Goal: Answer question/provide support: Share knowledge or assist other users

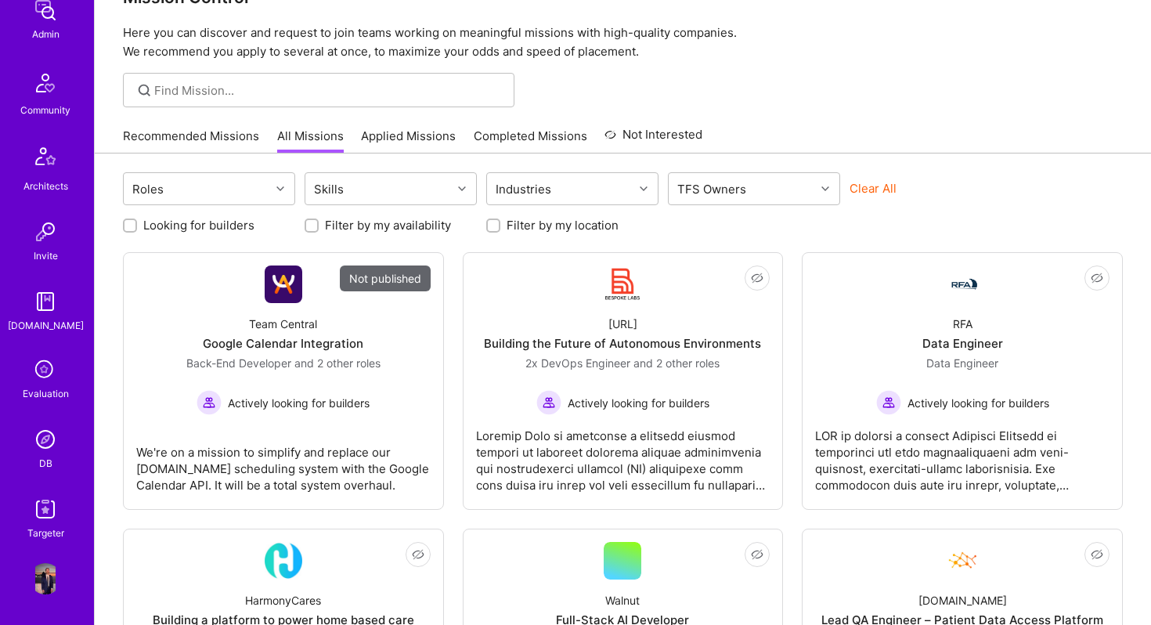
scroll to position [47, 0]
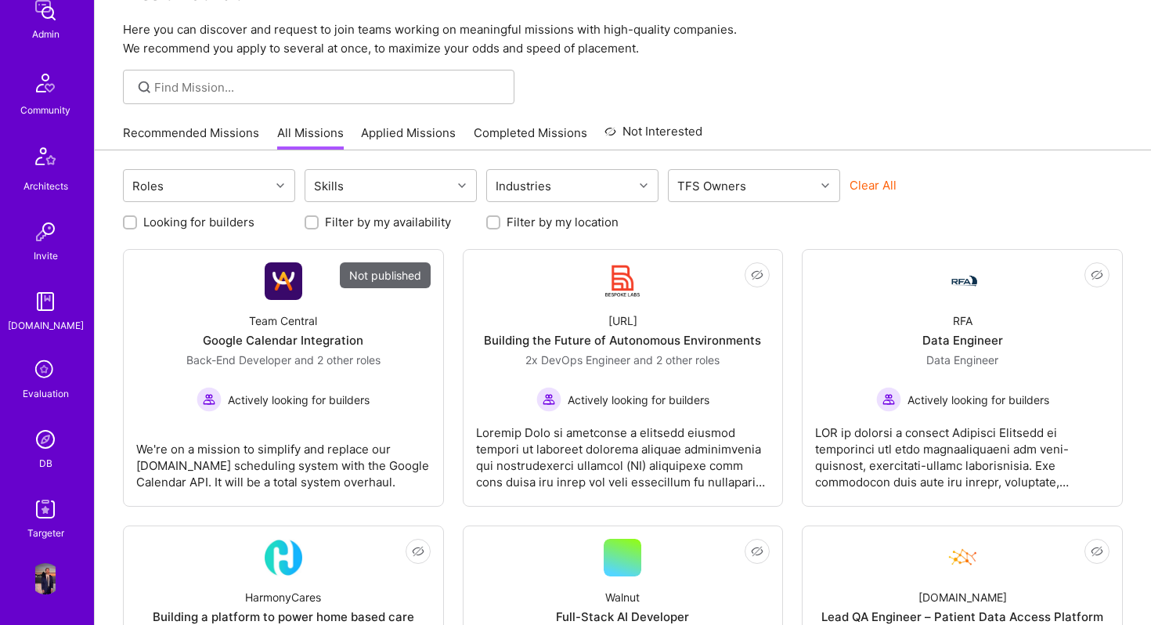
click at [40, 442] on img at bounding box center [45, 438] width 31 height 31
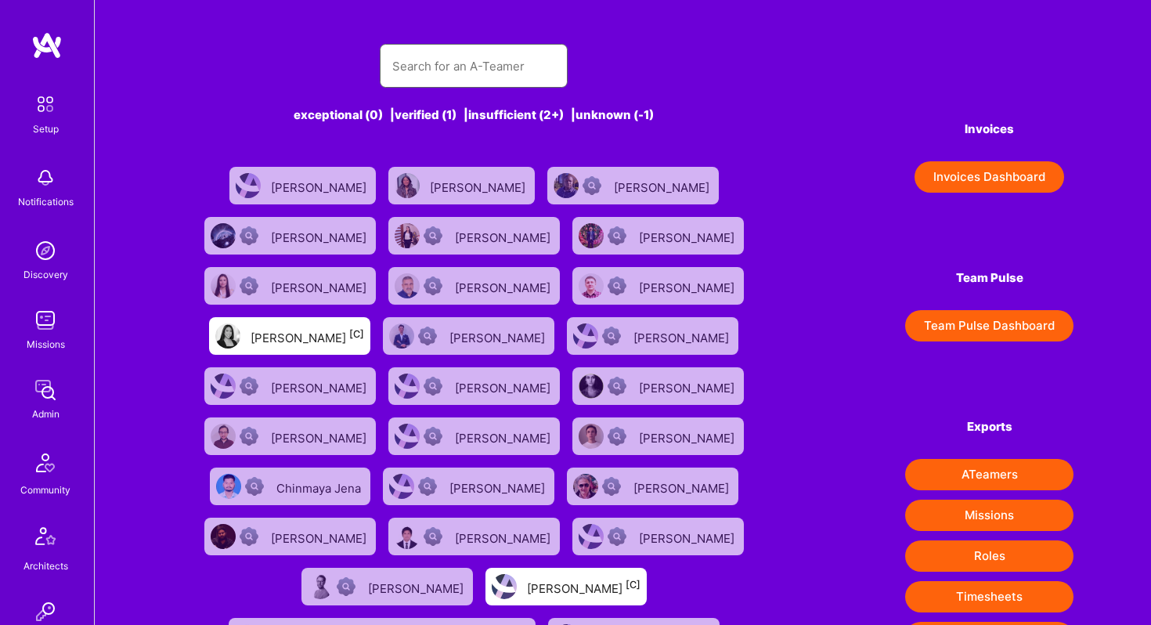
click at [415, 67] on input "text" at bounding box center [473, 66] width 163 height 40
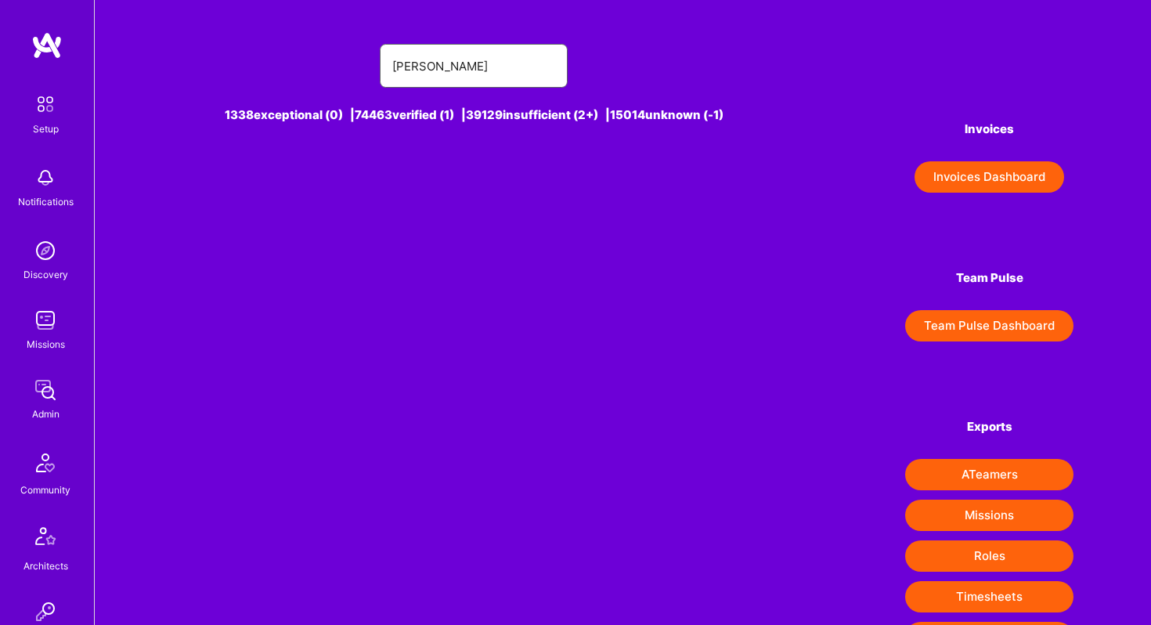
type input "[PERSON_NAME]"
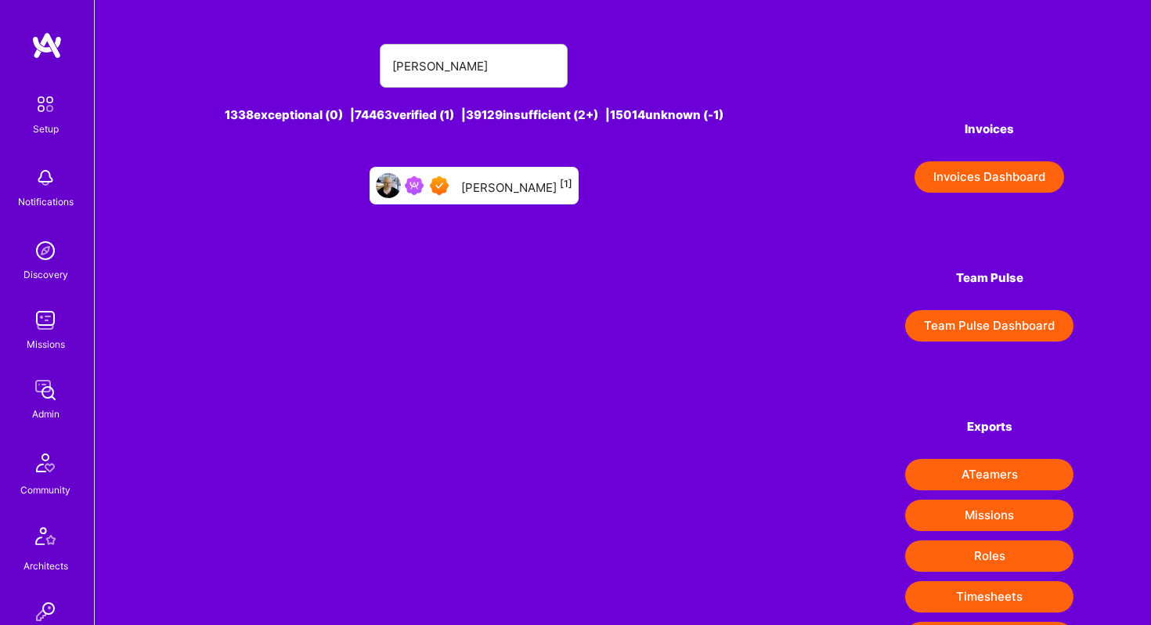
click at [514, 185] on div "Tom Quinn [1]" at bounding box center [516, 185] width 111 height 20
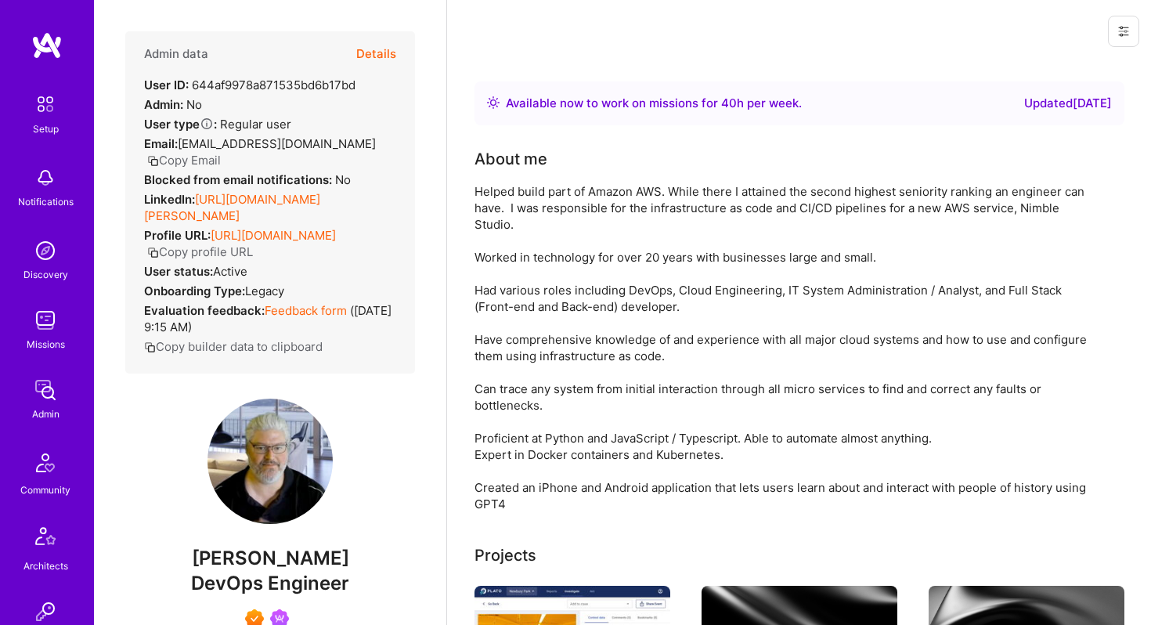
click at [383, 45] on button "Details" at bounding box center [376, 53] width 40 height 45
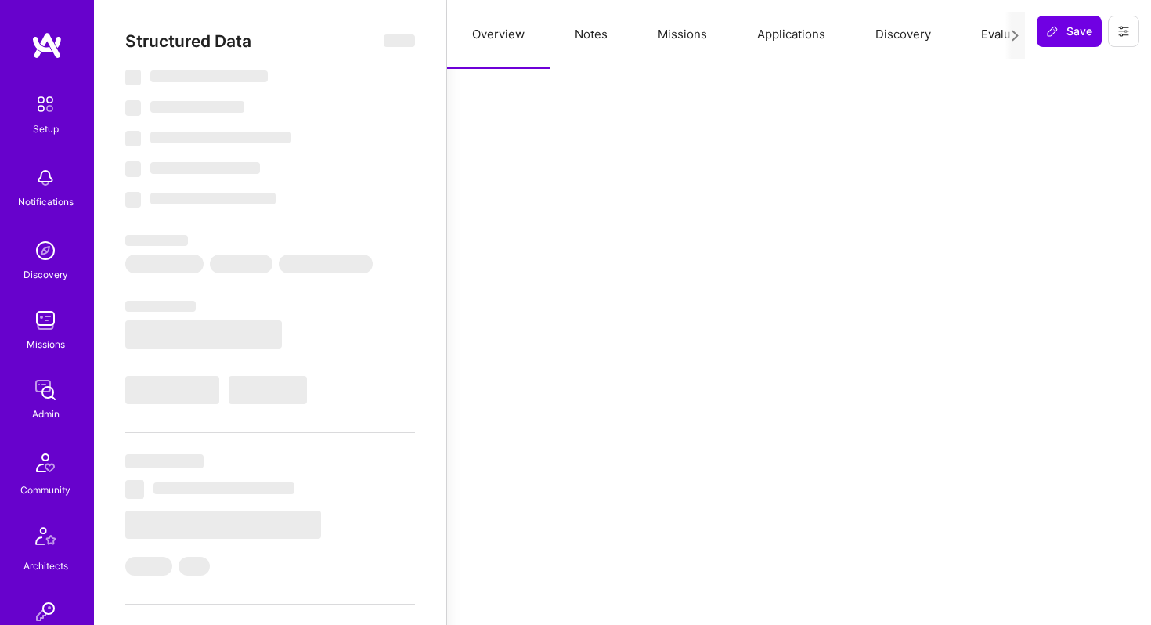
select select "Right Now"
select select "7"
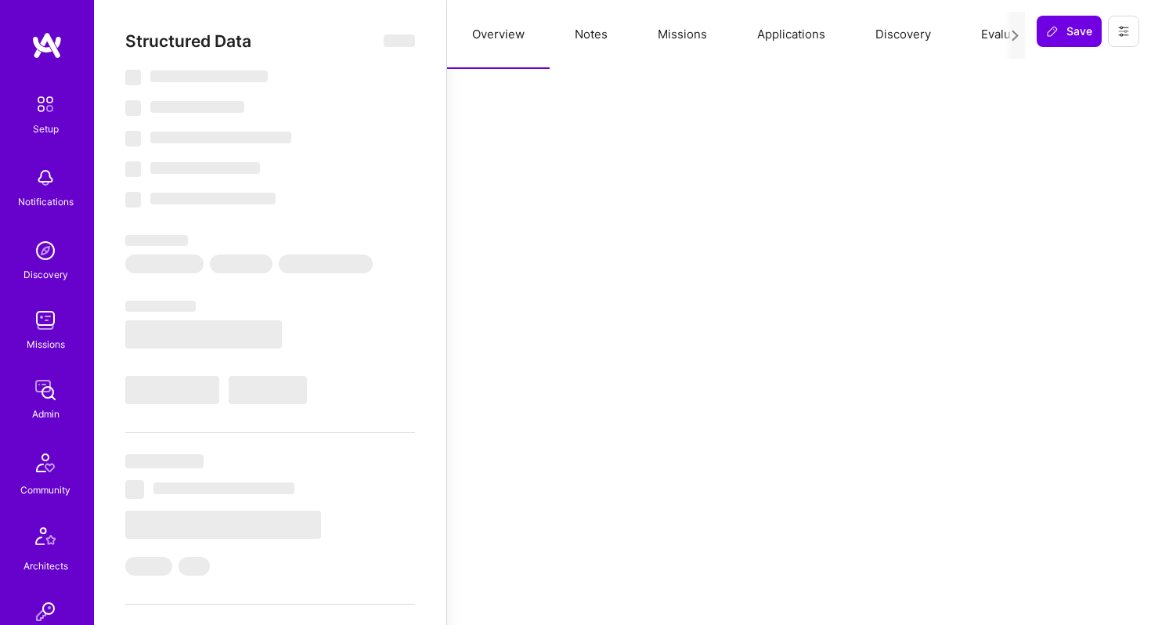
select select "US"
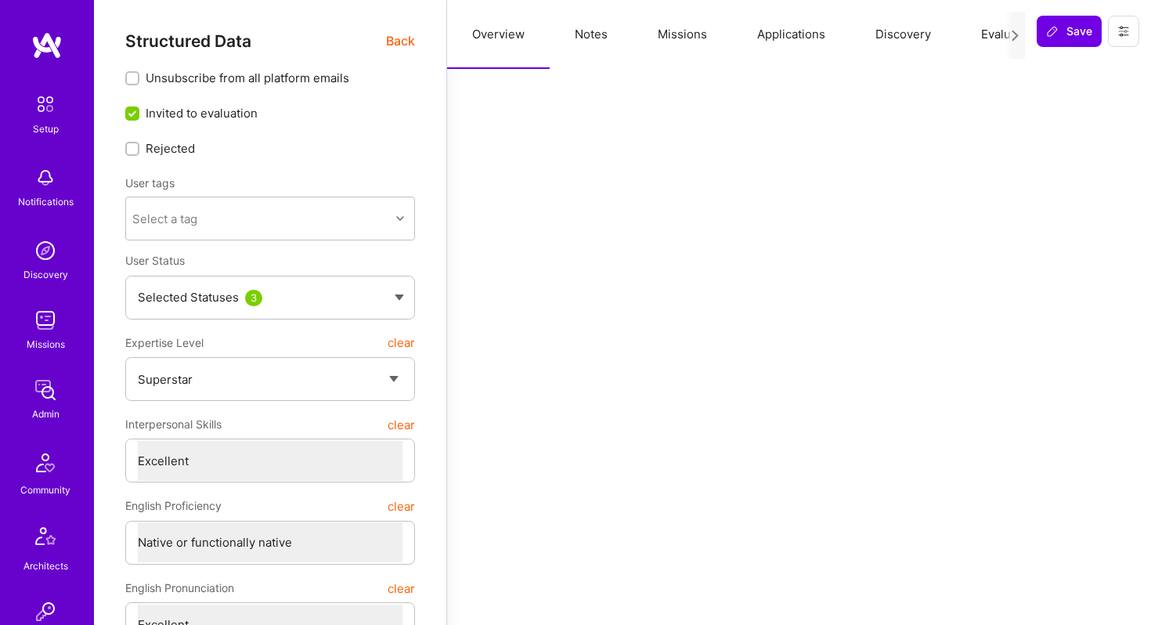
click at [692, 38] on button "Missions" at bounding box center [681, 34] width 99 height 69
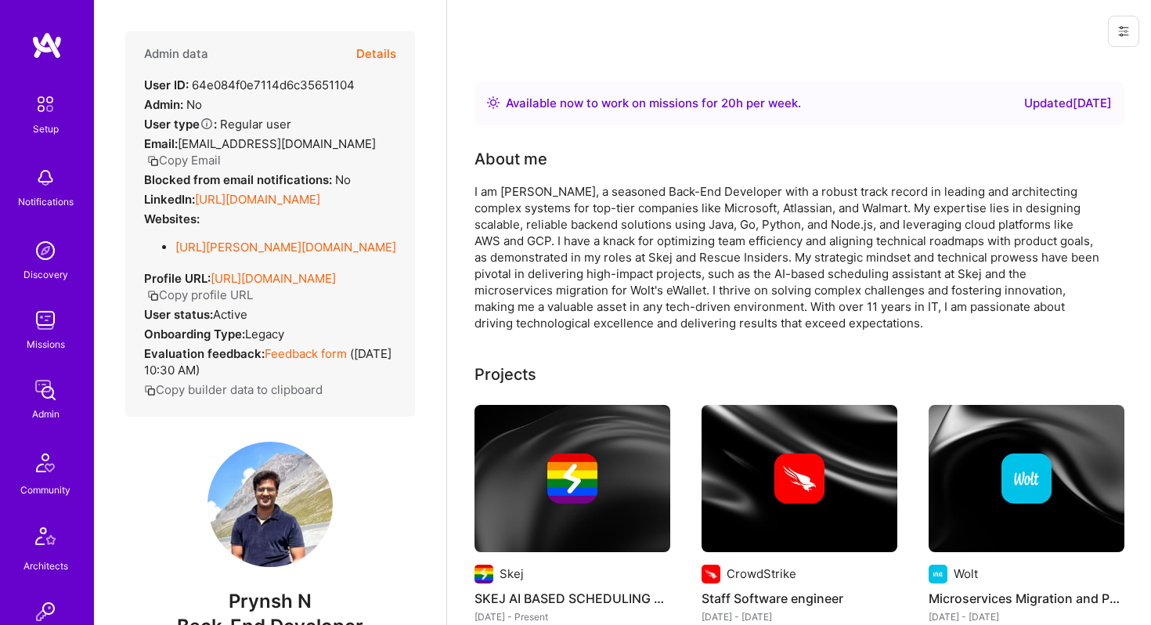
click at [293, 192] on link "https://linkedin.com/in/pnigam2" at bounding box center [257, 199] width 125 height 15
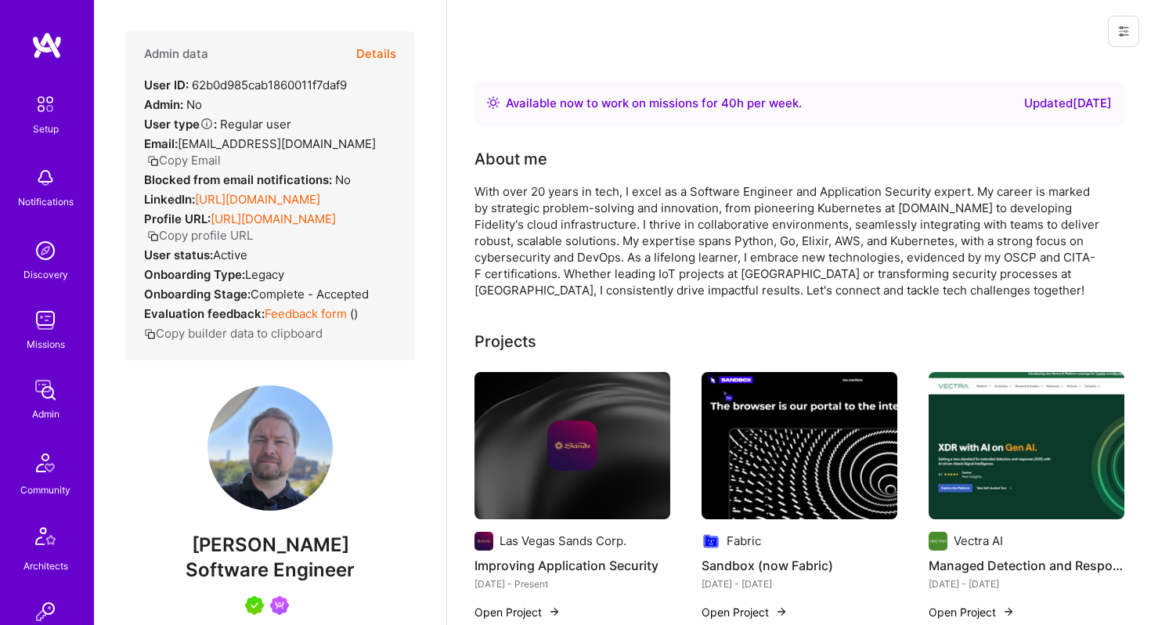
click at [312, 192] on link "https://linkedin.com/in/foobarto" at bounding box center [257, 199] width 125 height 15
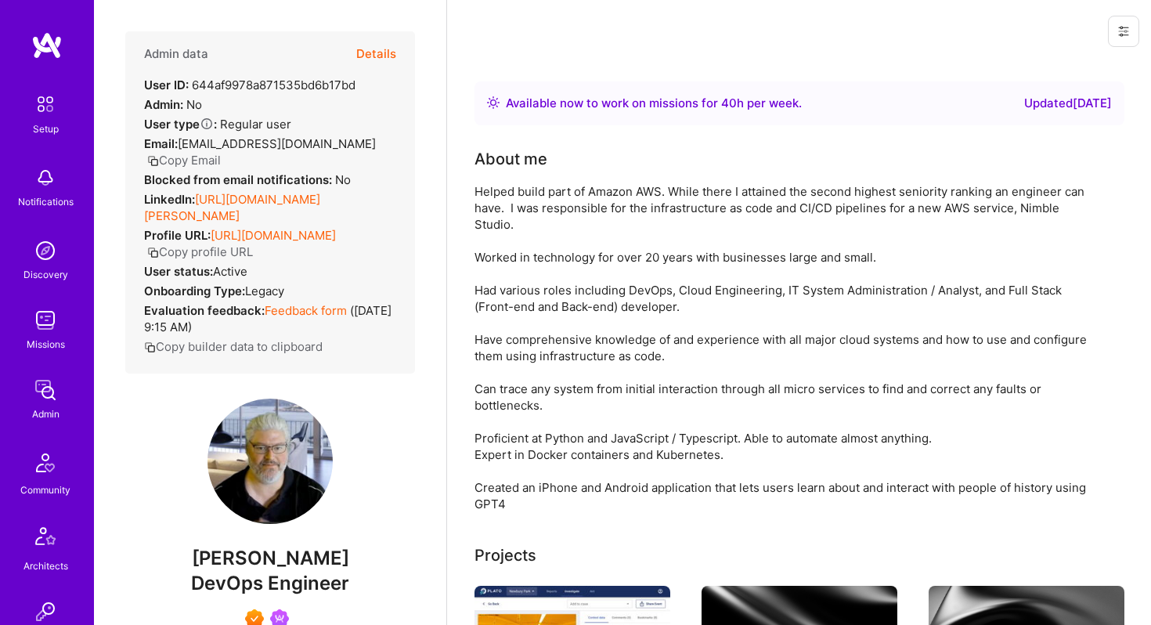
click at [265, 200] on link "[URL][DOMAIN_NAME][PERSON_NAME]" at bounding box center [232, 207] width 176 height 31
click at [40, 333] on img at bounding box center [45, 319] width 31 height 31
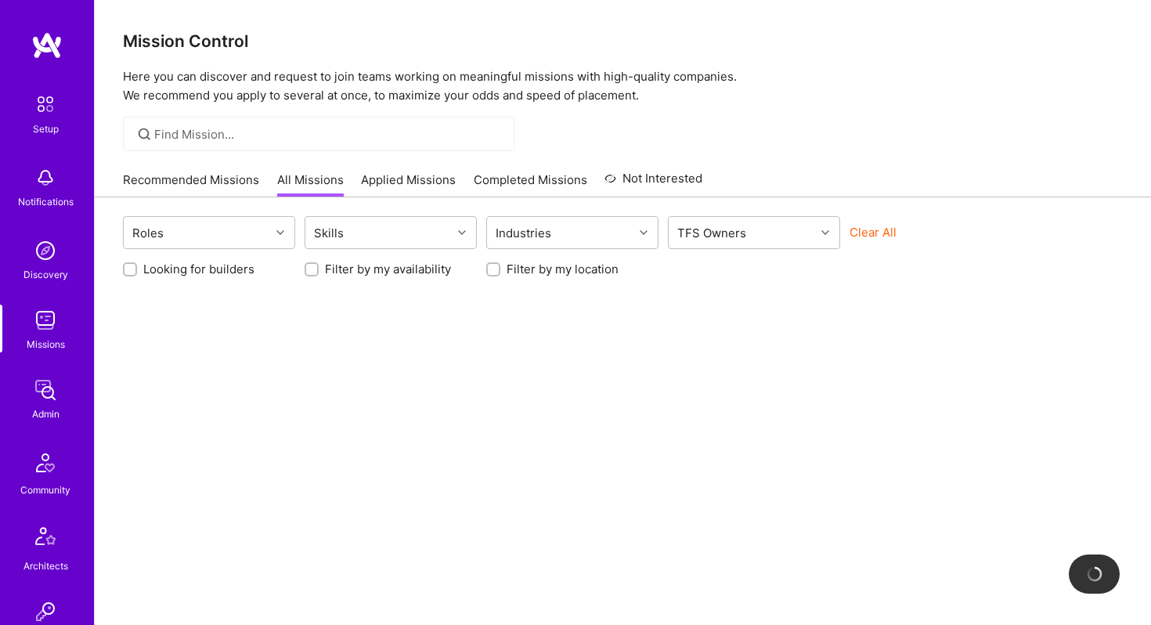
click at [39, 257] on img at bounding box center [45, 250] width 31 height 31
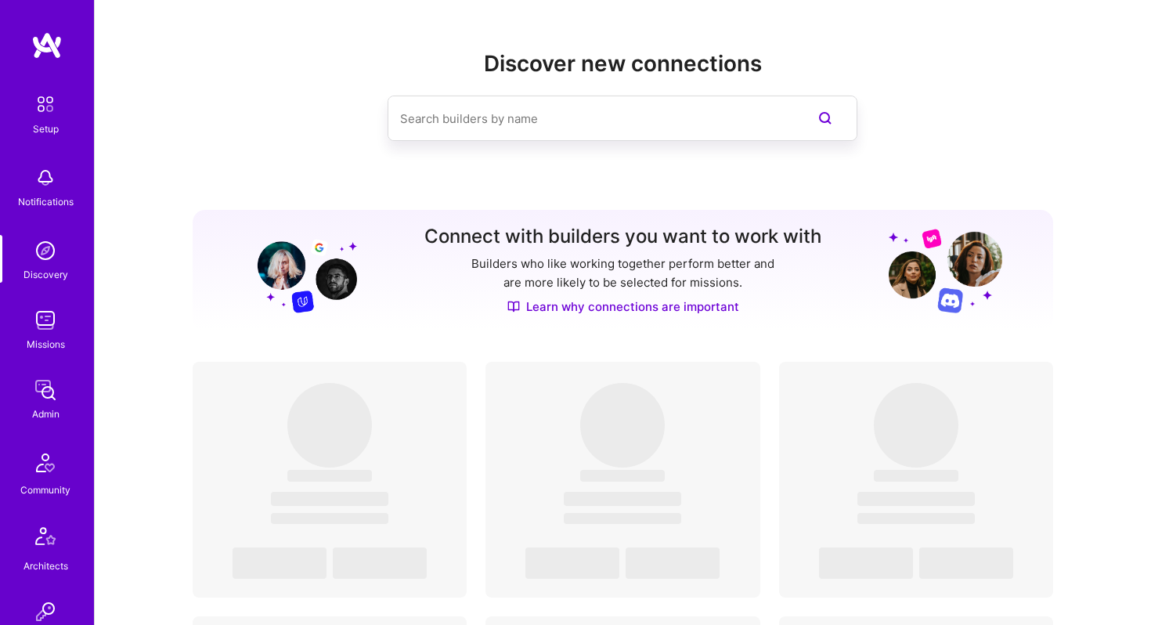
scroll to position [380, 0]
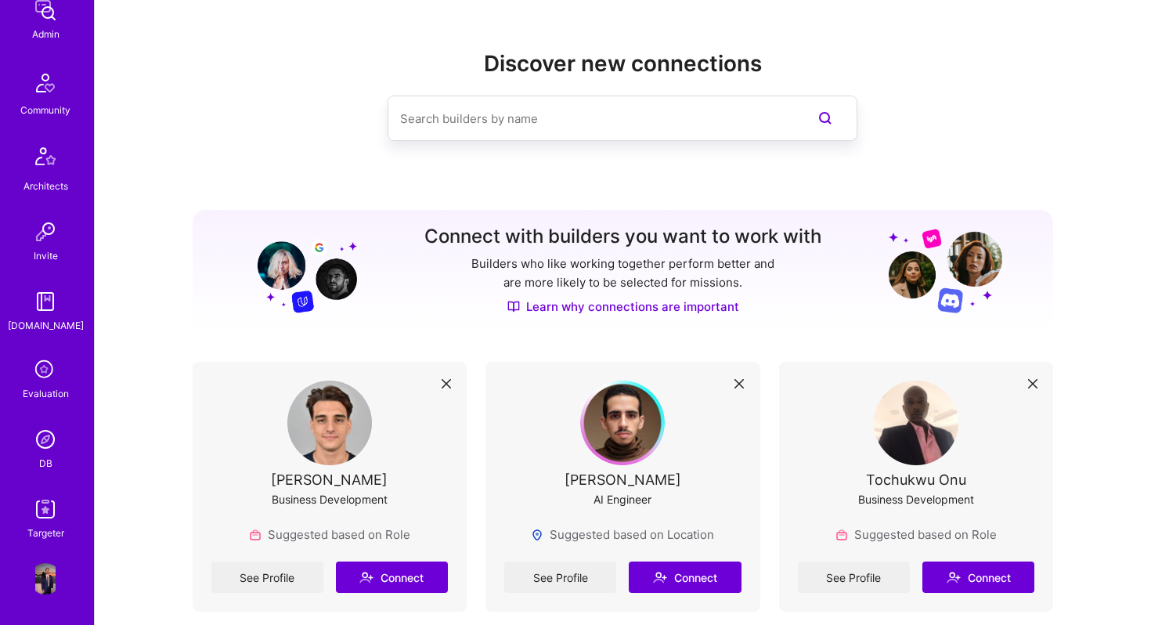
click at [53, 446] on img at bounding box center [45, 438] width 31 height 31
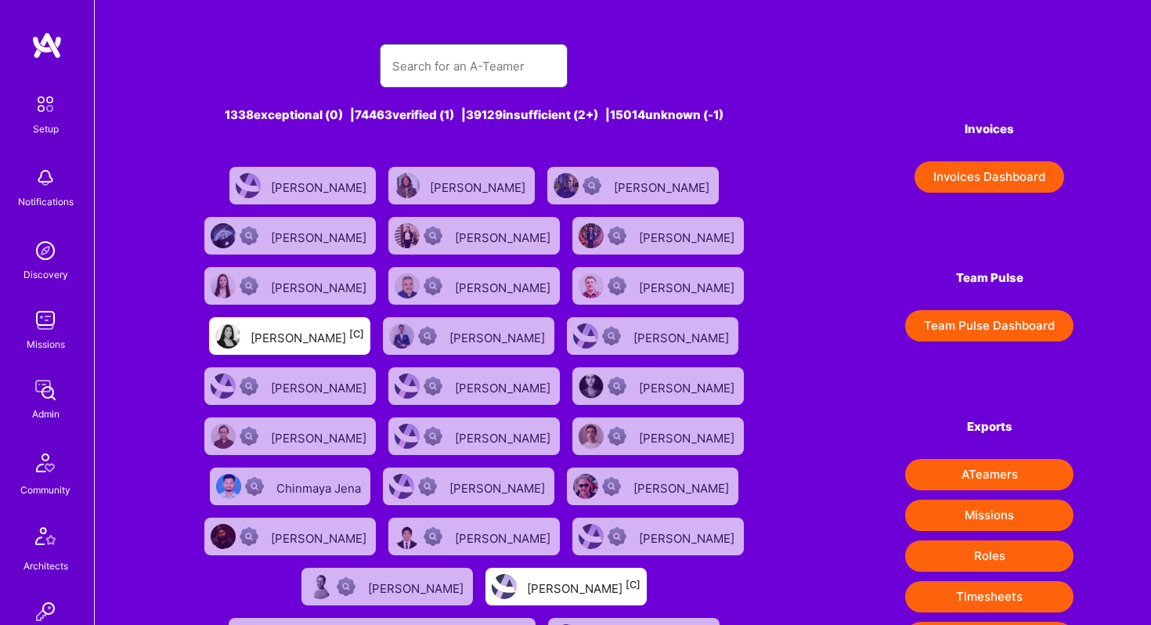
click at [427, 76] on input "text" at bounding box center [473, 66] width 163 height 40
type input "[PERSON_NAME]"
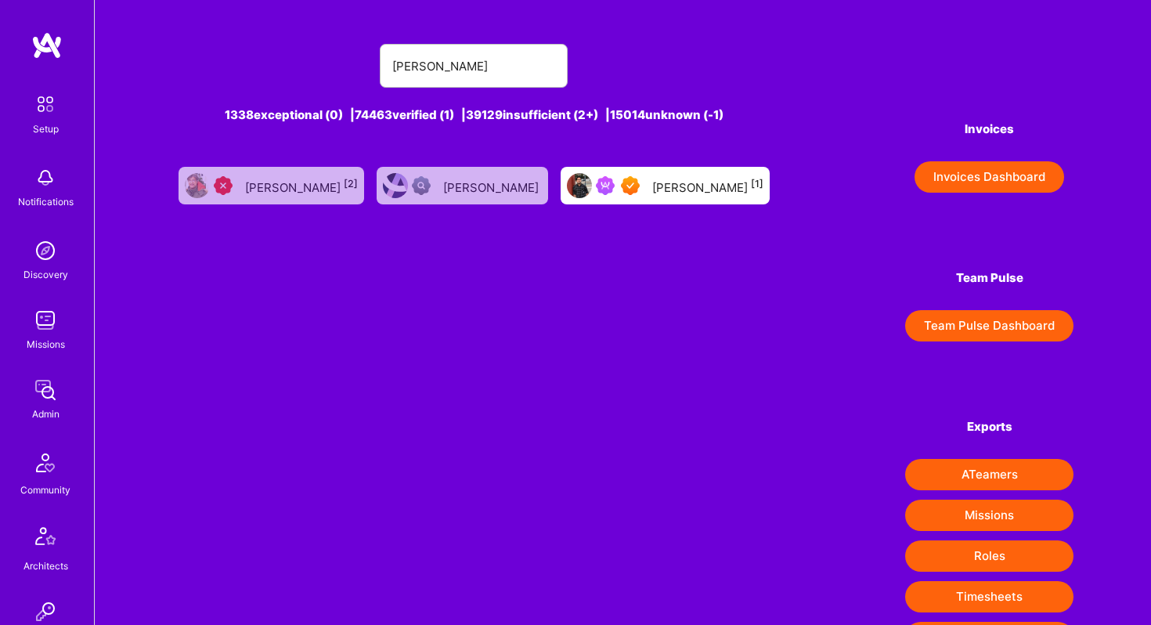
click at [652, 187] on div "[PERSON_NAME] [1]" at bounding box center [707, 185] width 111 height 20
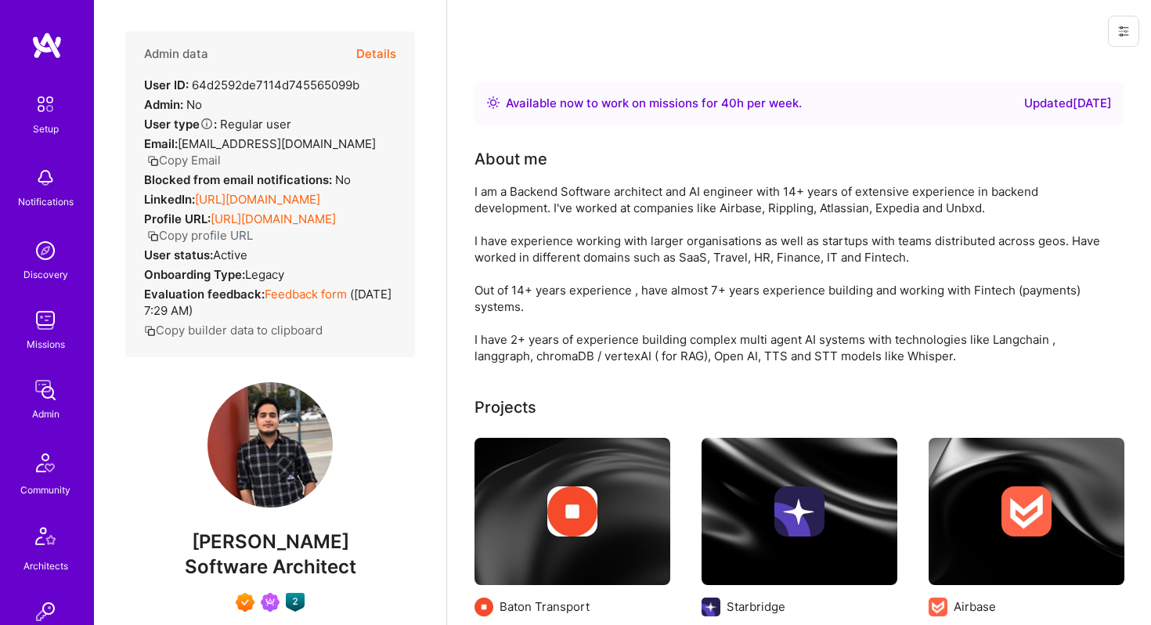
click at [384, 53] on button "Details" at bounding box center [376, 53] width 40 height 45
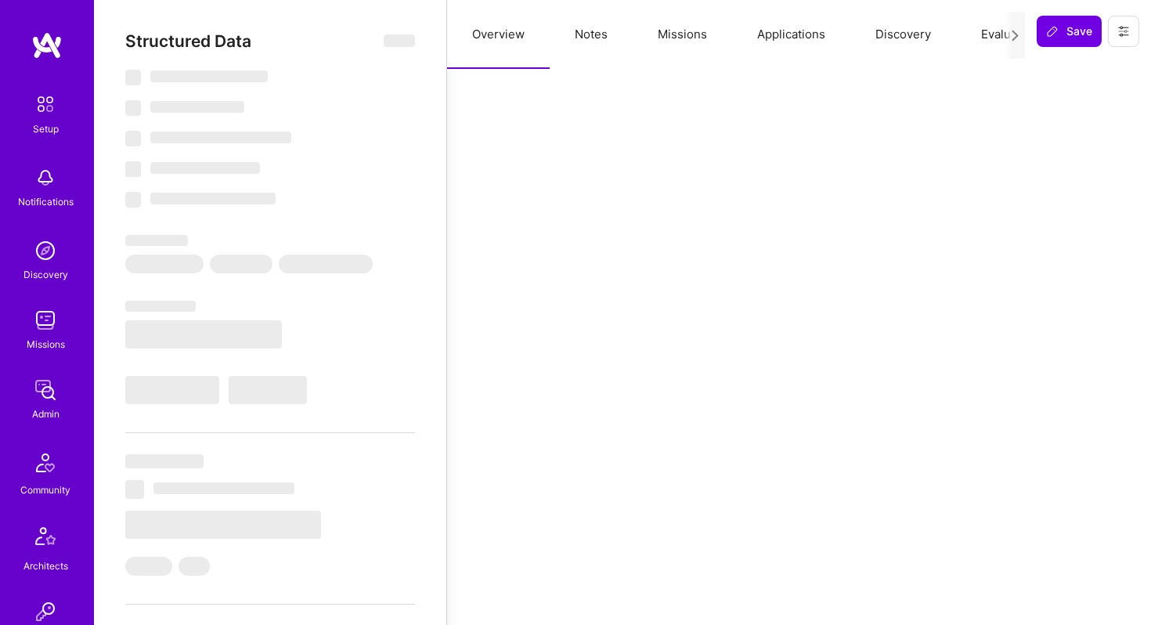
select select "Right Now"
select select "7"
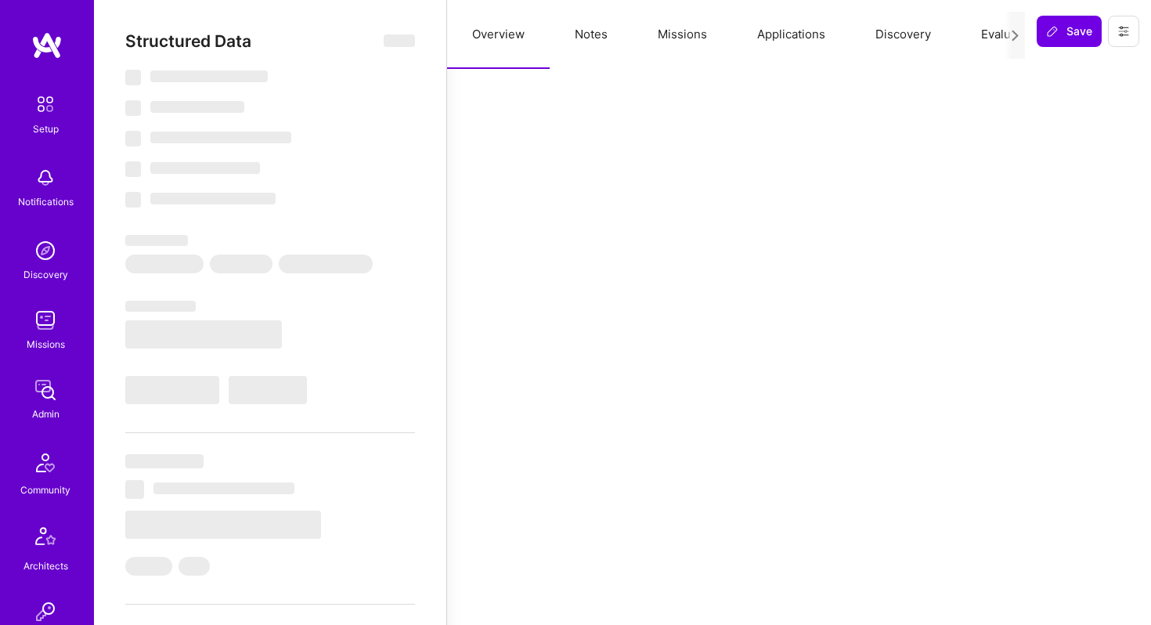
select select "IN"
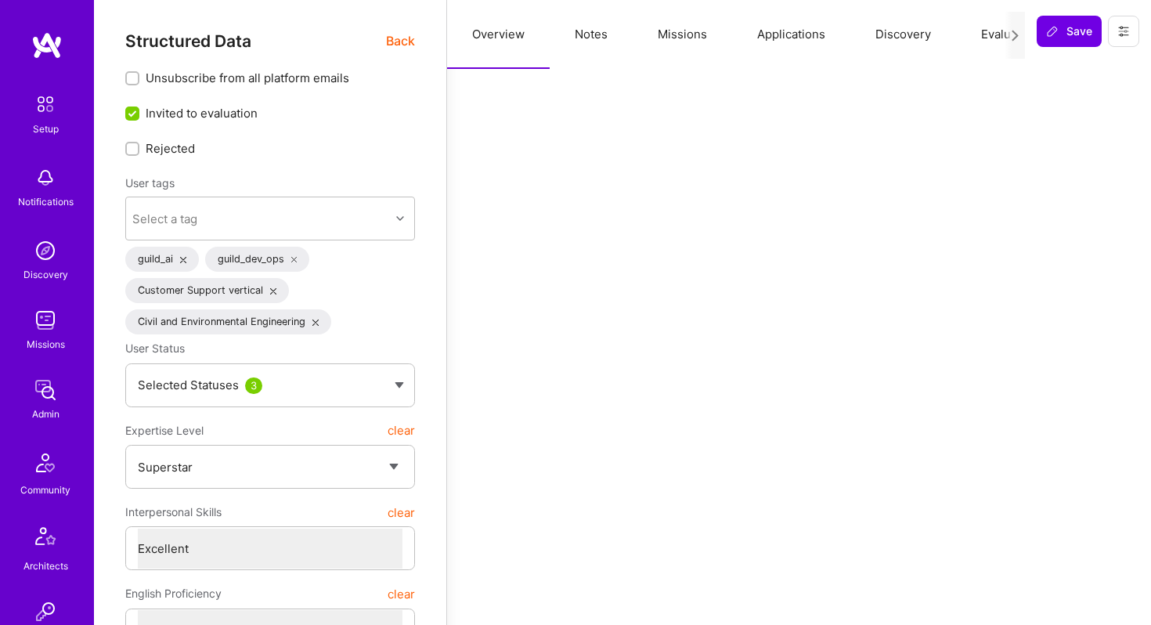
click at [693, 34] on button "Missions" at bounding box center [681, 34] width 99 height 69
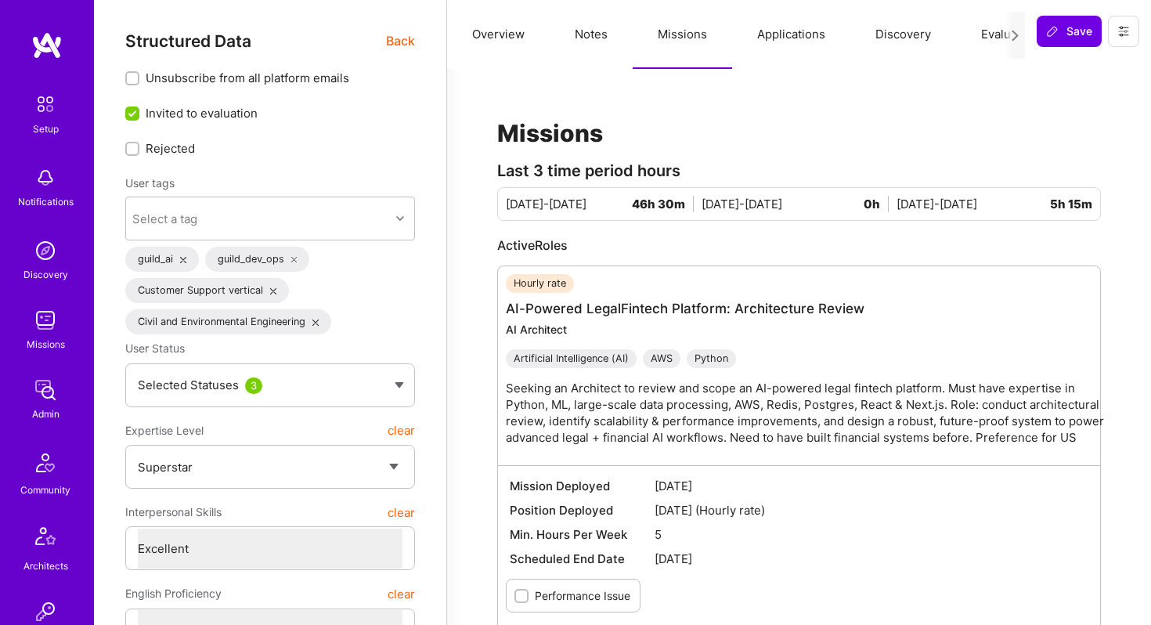
click at [778, 34] on button "Applications" at bounding box center [791, 34] width 118 height 69
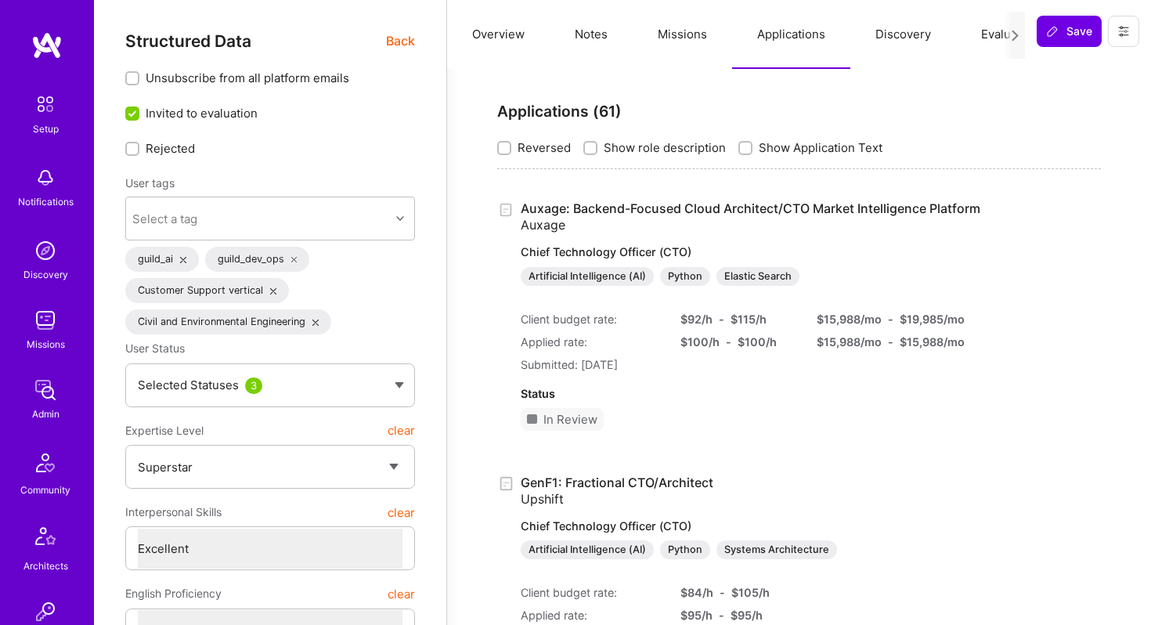
click at [1016, 39] on icon at bounding box center [1015, 36] width 12 height 12
click at [1014, 36] on icon at bounding box center [1015, 36] width 12 height 12
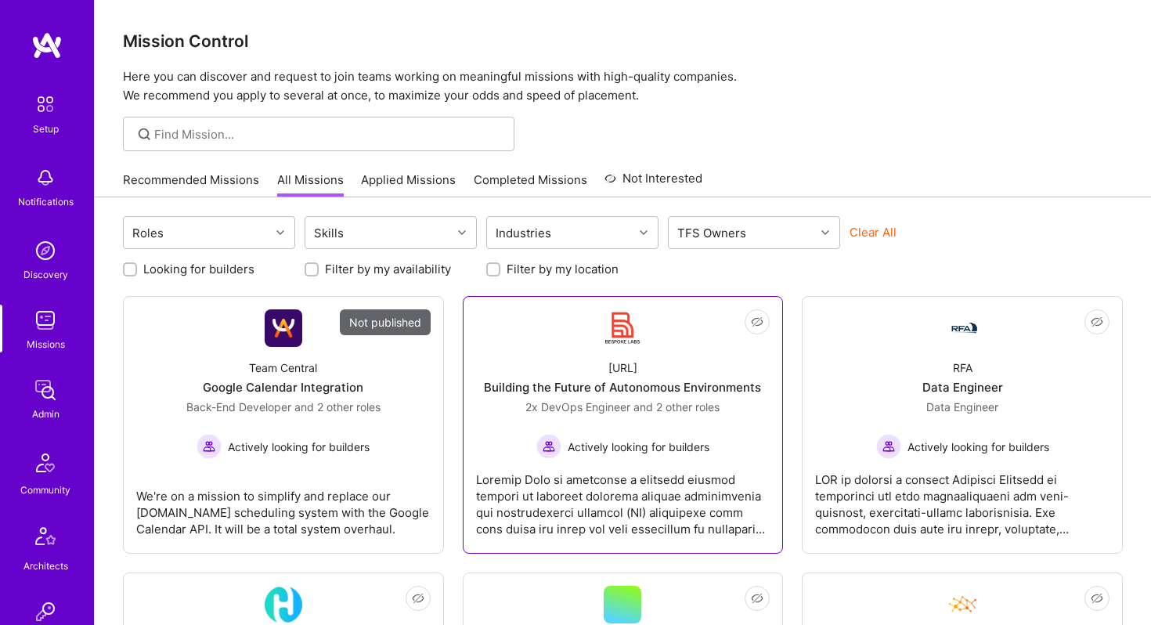
click at [575, 374] on div "[URL] Building the Future of Autonomous Environments 2x DevOps Engineer and 2 o…" at bounding box center [623, 403] width 294 height 112
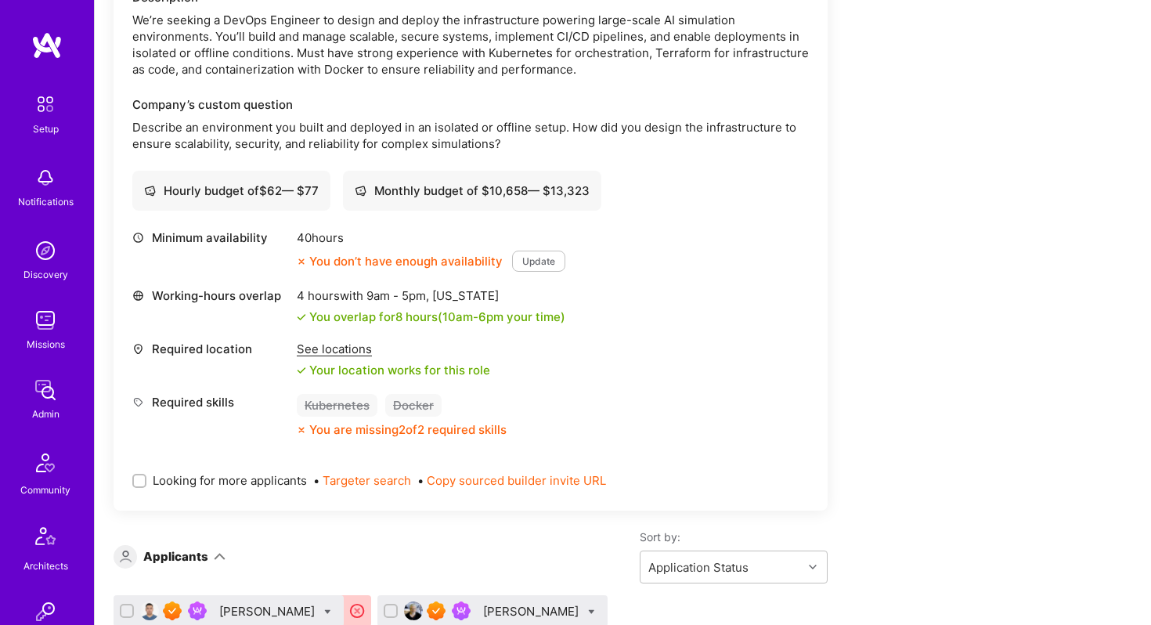
scroll to position [2273, 0]
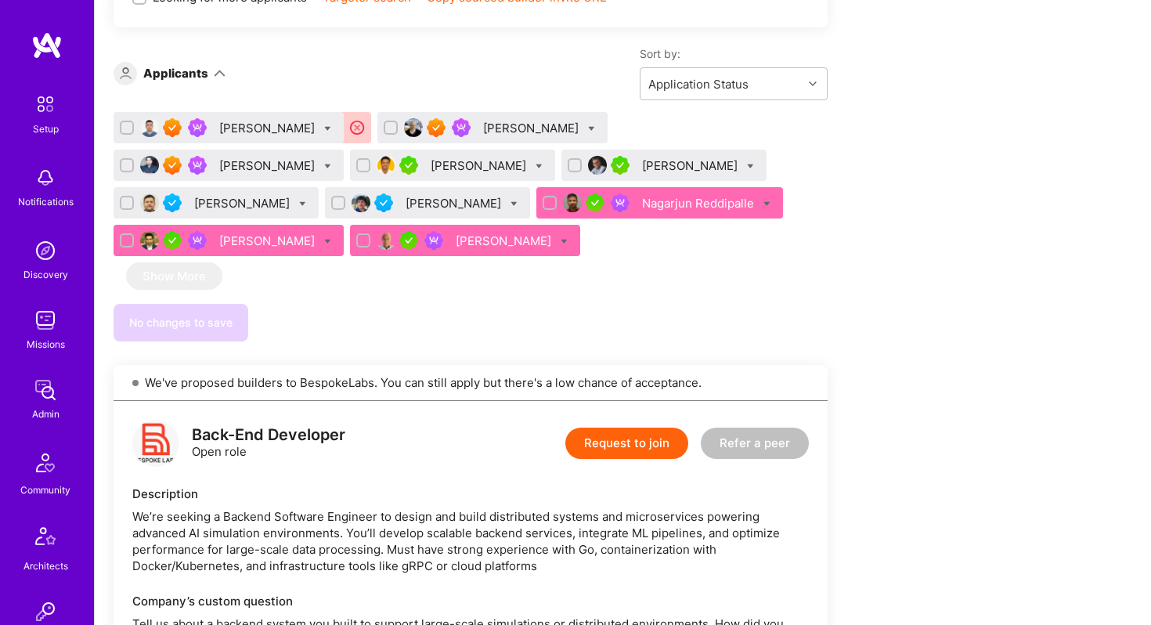
click at [491, 132] on div "[PERSON_NAME]" at bounding box center [532, 128] width 99 height 16
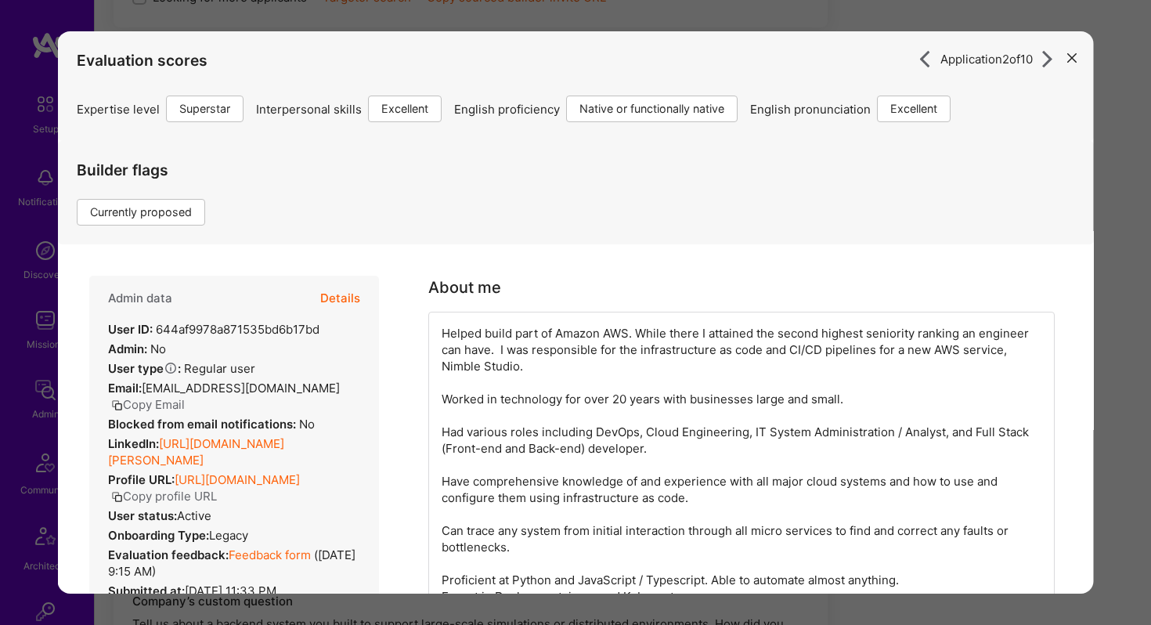
click at [345, 299] on button "Details" at bounding box center [340, 298] width 40 height 45
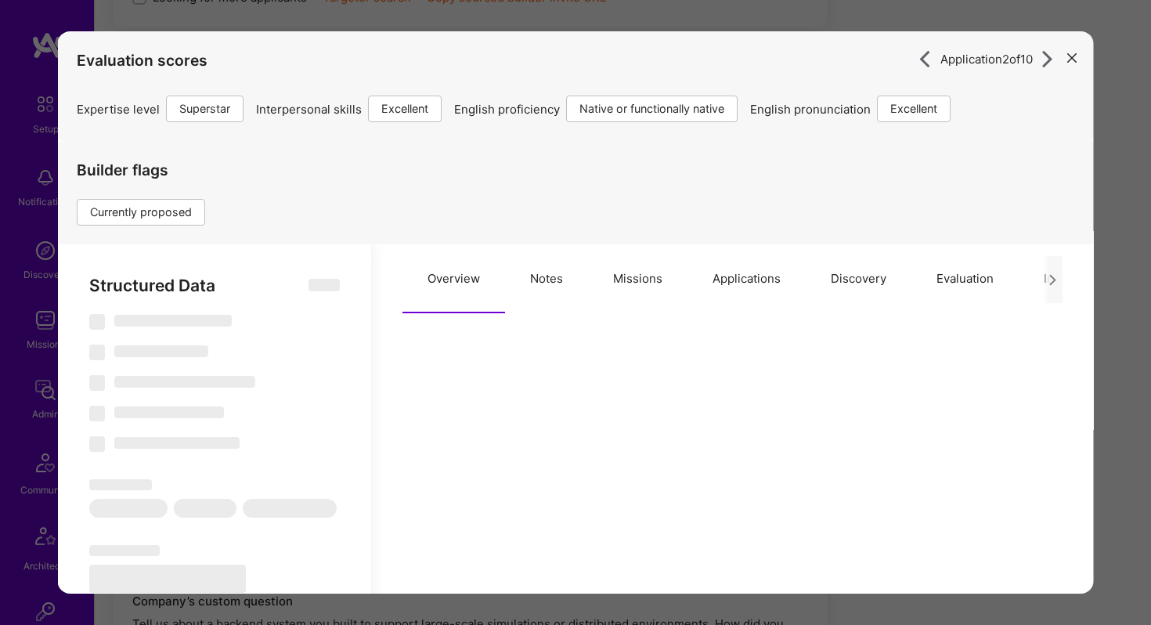
click at [651, 279] on button "Missions" at bounding box center [637, 278] width 99 height 69
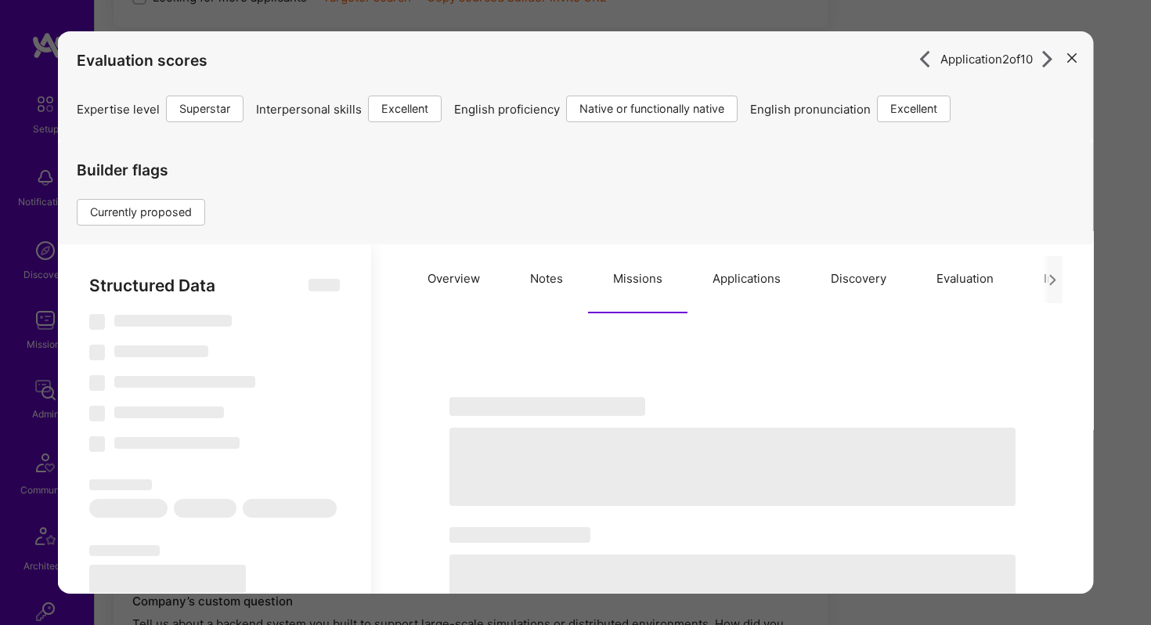
click at [736, 283] on button "Applications" at bounding box center [746, 278] width 118 height 69
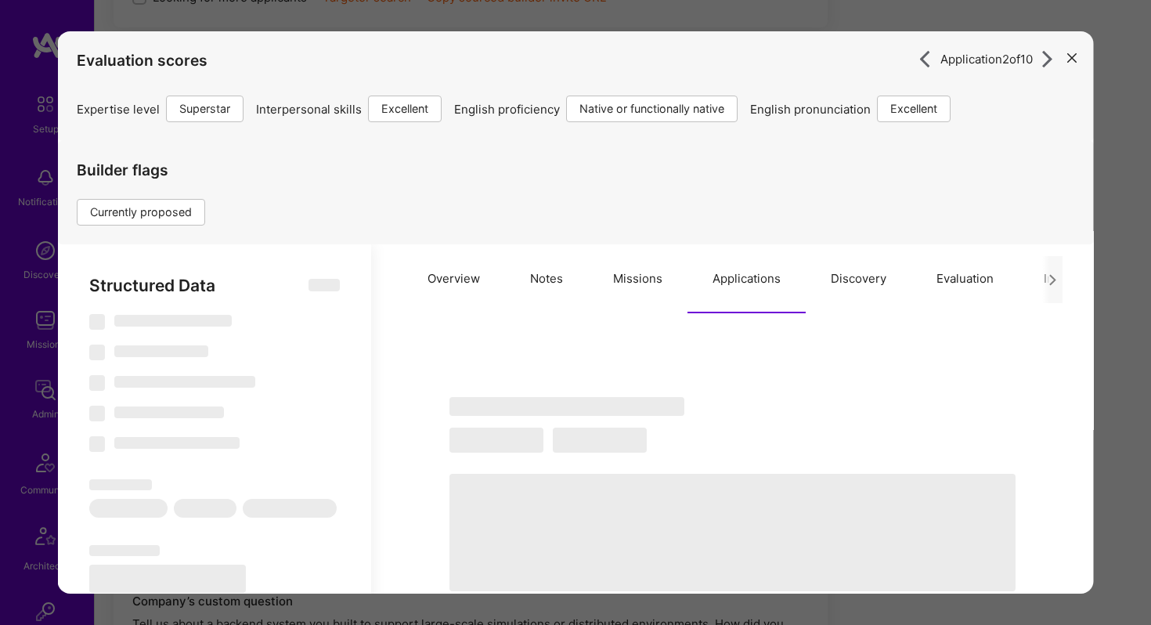
select select "Right Now"
select select "7"
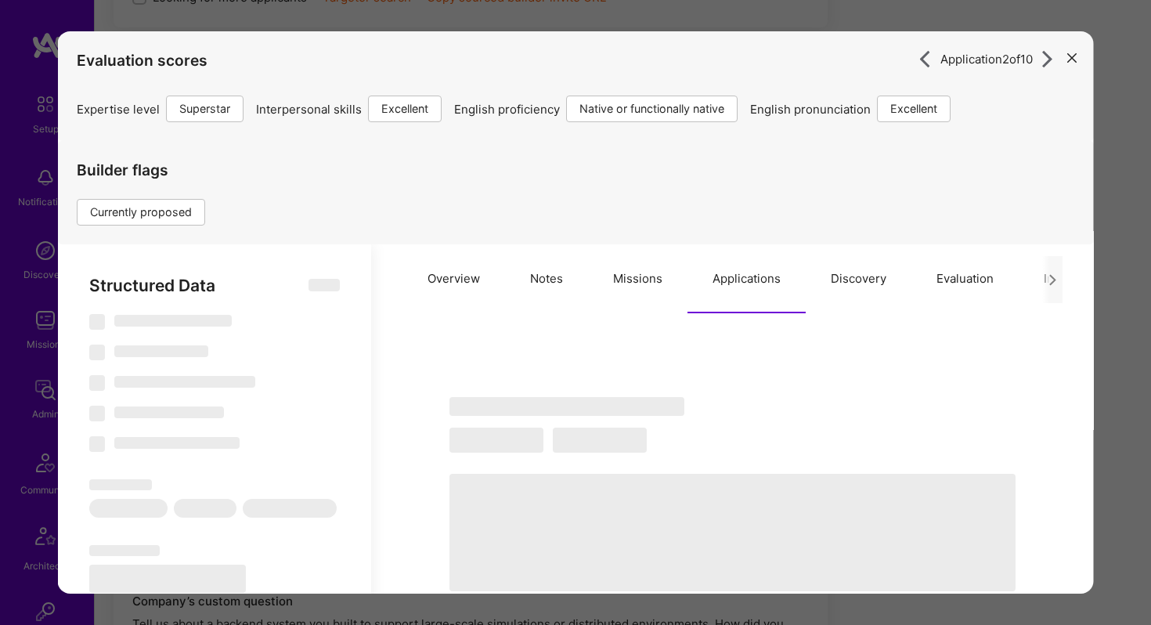
select select "US"
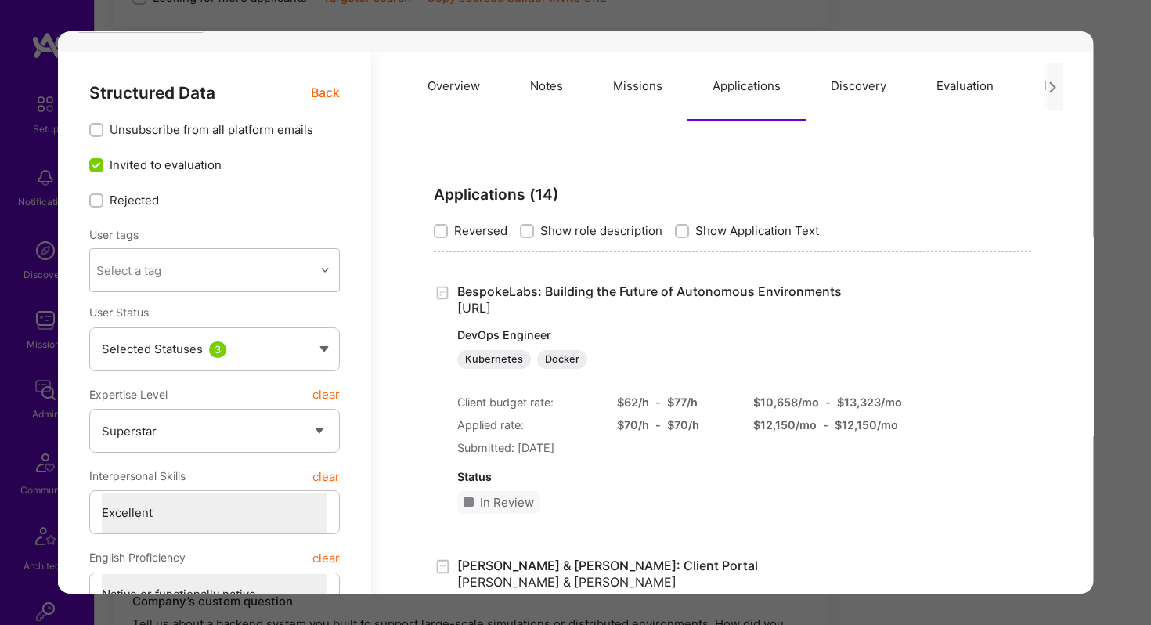
scroll to position [221, 0]
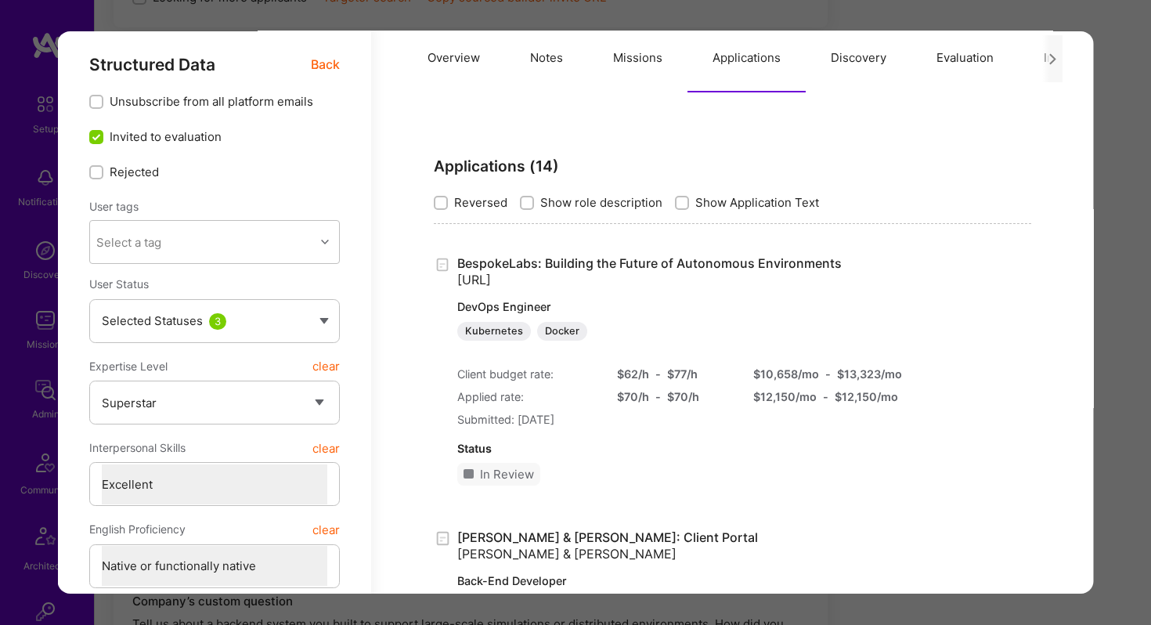
click at [488, 21] on div "Application 2 of 10 Evaluation scores Expertise level Superstar Interpersonal s…" at bounding box center [575, 312] width 1151 height 625
